Goal: Consume media (video, audio)

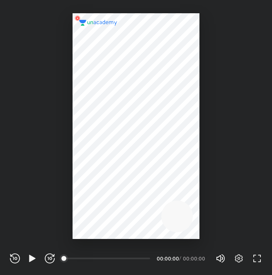
scroll to position [275, 272]
click at [34, 260] on icon "button" at bounding box center [32, 258] width 10 height 10
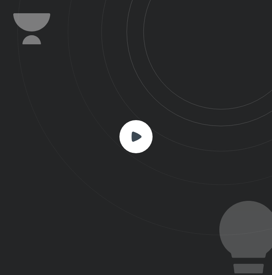
click at [138, 135] on icon at bounding box center [136, 137] width 10 height 10
click at [134, 132] on icon at bounding box center [136, 137] width 10 height 10
click at [141, 135] on rect at bounding box center [135, 136] width 33 height 33
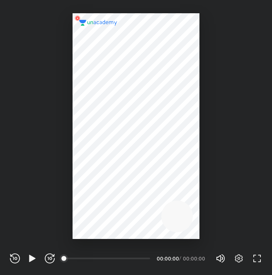
scroll to position [275, 272]
click at [85, 257] on div "00:00" at bounding box center [107, 258] width 85 height 8
drag, startPoint x: 67, startPoint y: 255, endPoint x: 103, endPoint y: 257, distance: 35.7
click at [103, 257] on div "00:00" at bounding box center [107, 258] width 85 height 8
click at [29, 255] on icon "button" at bounding box center [32, 258] width 6 height 7
